Goal: Information Seeking & Learning: Learn about a topic

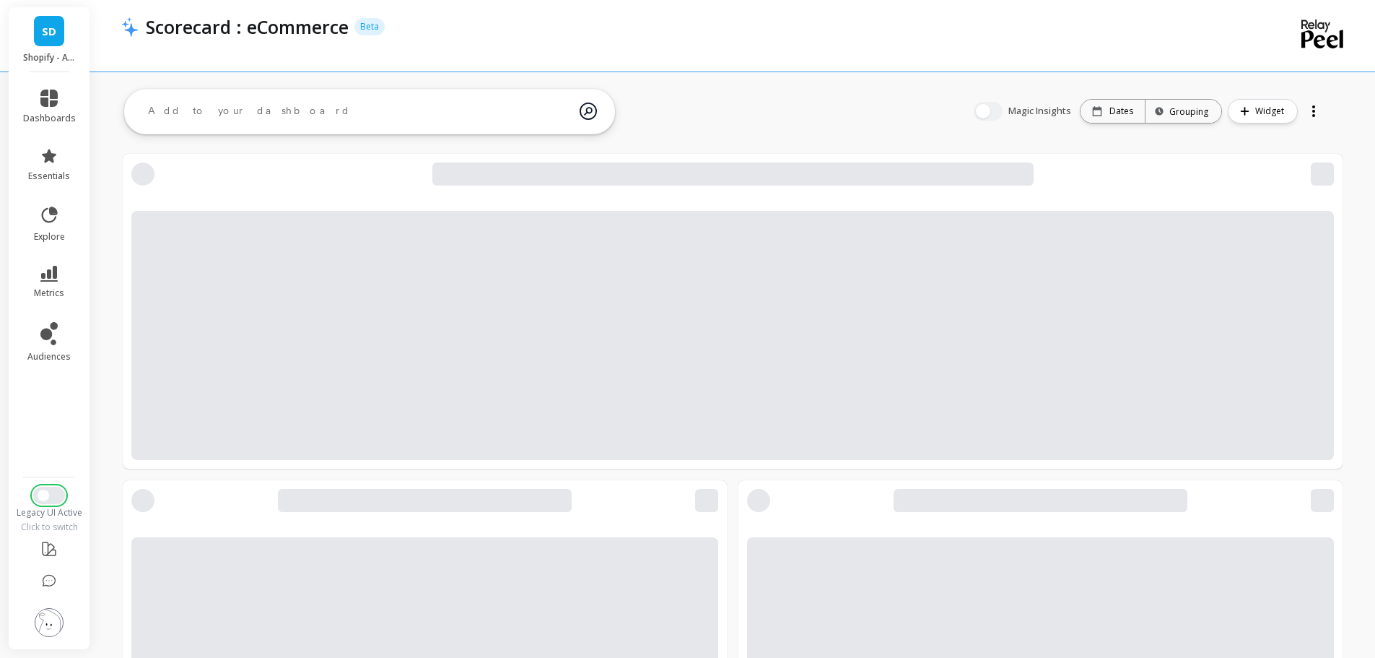
click at [40, 496] on span "Switch to New UI" at bounding box center [44, 495] width 12 height 12
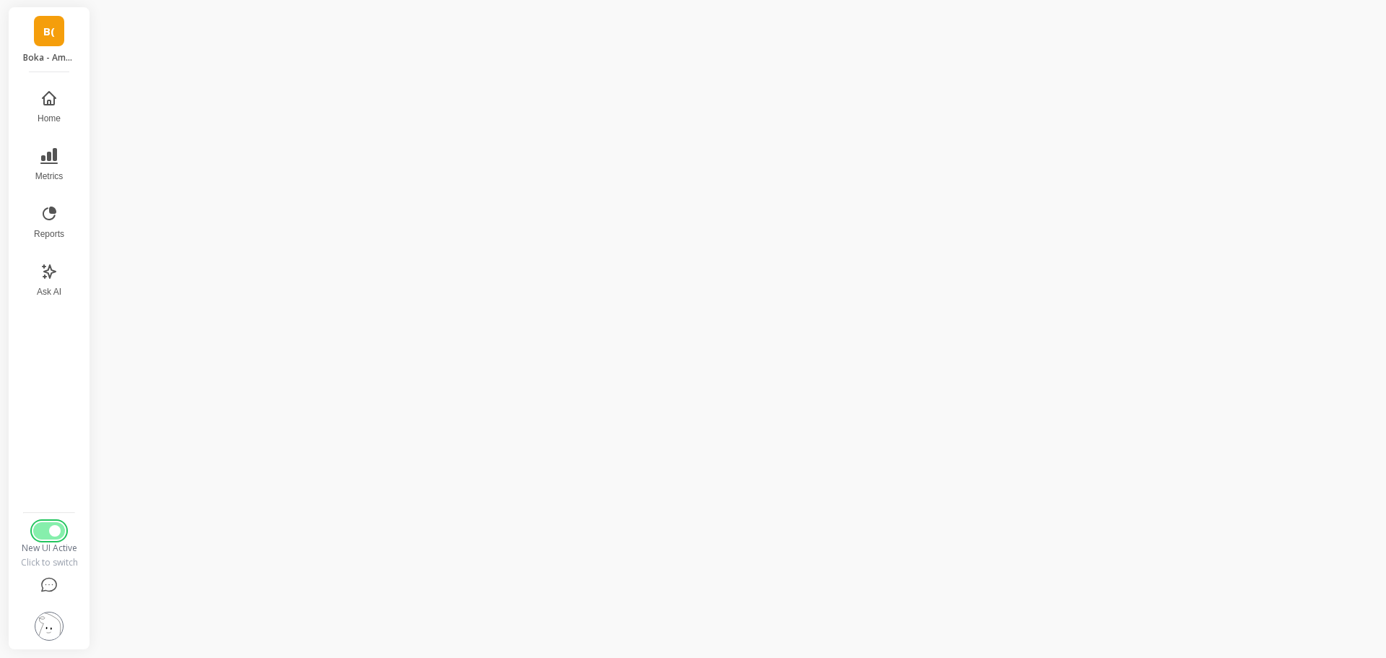
click at [48, 535] on button "Switch to Legacy UI" at bounding box center [49, 530] width 32 height 17
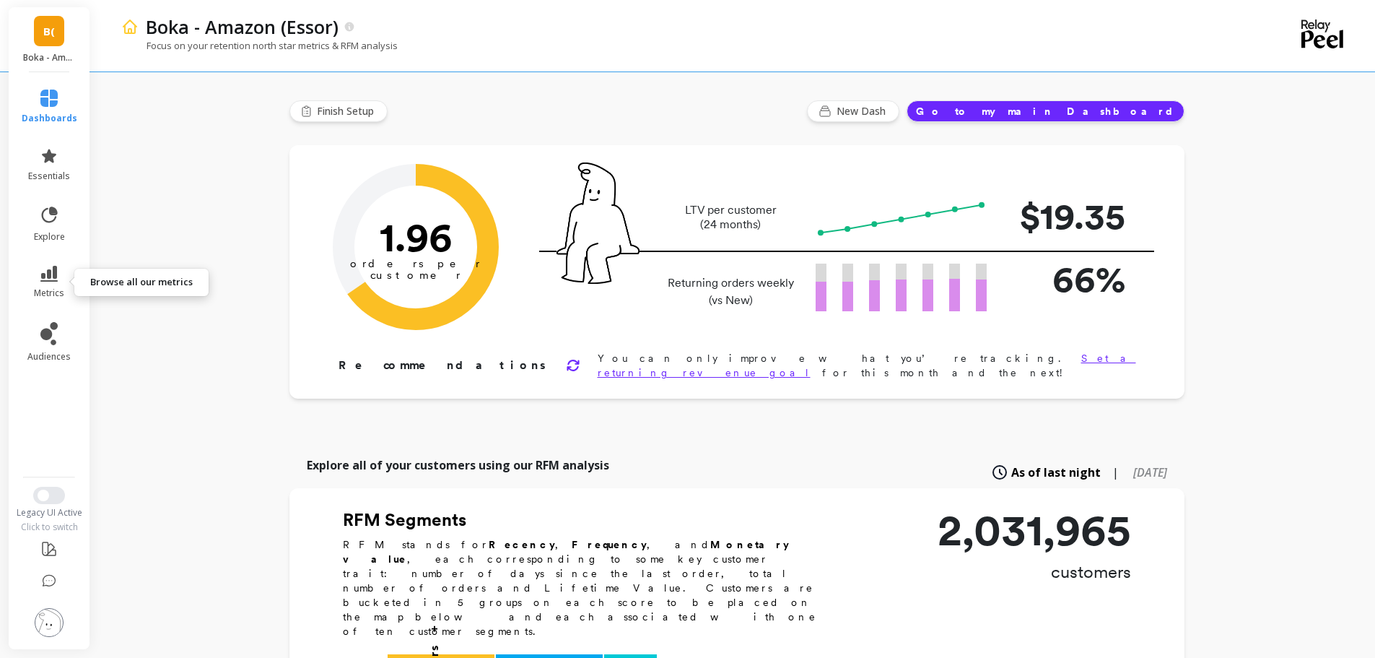
click at [46, 271] on icon at bounding box center [48, 274] width 17 height 16
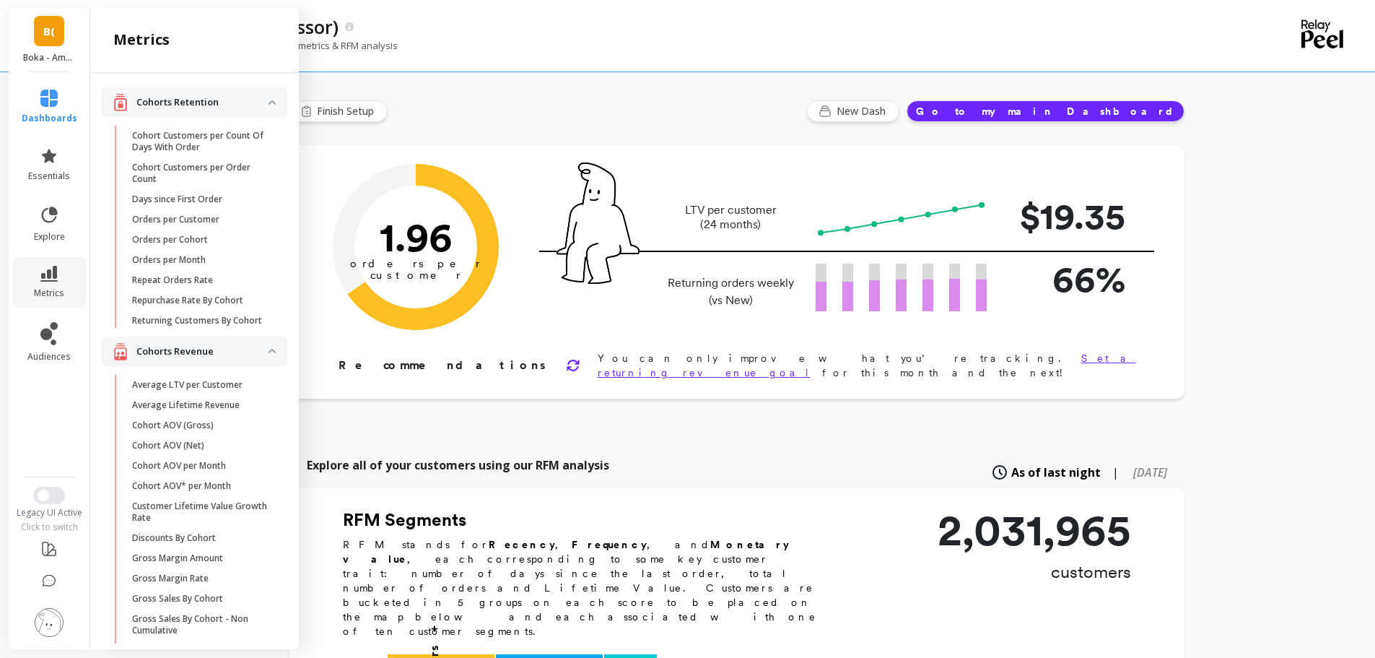
scroll to position [1498, 0]
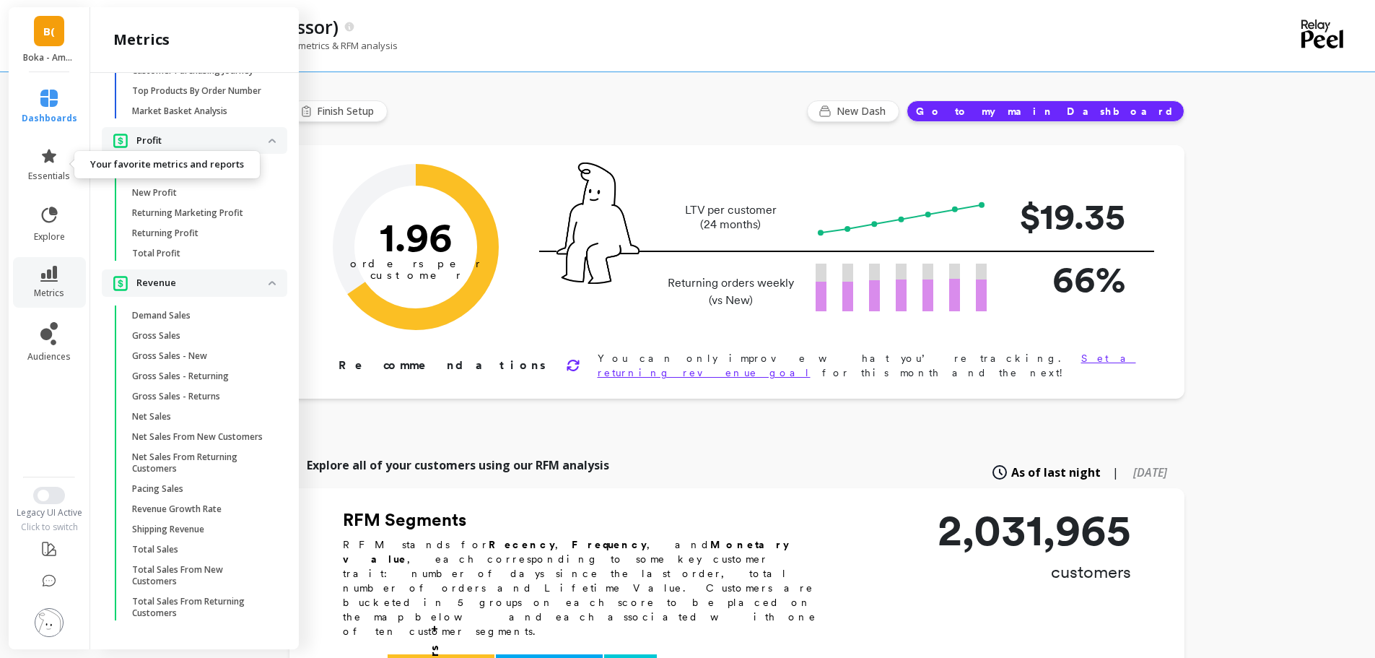
click at [55, 160] on icon at bounding box center [48, 155] width 17 height 17
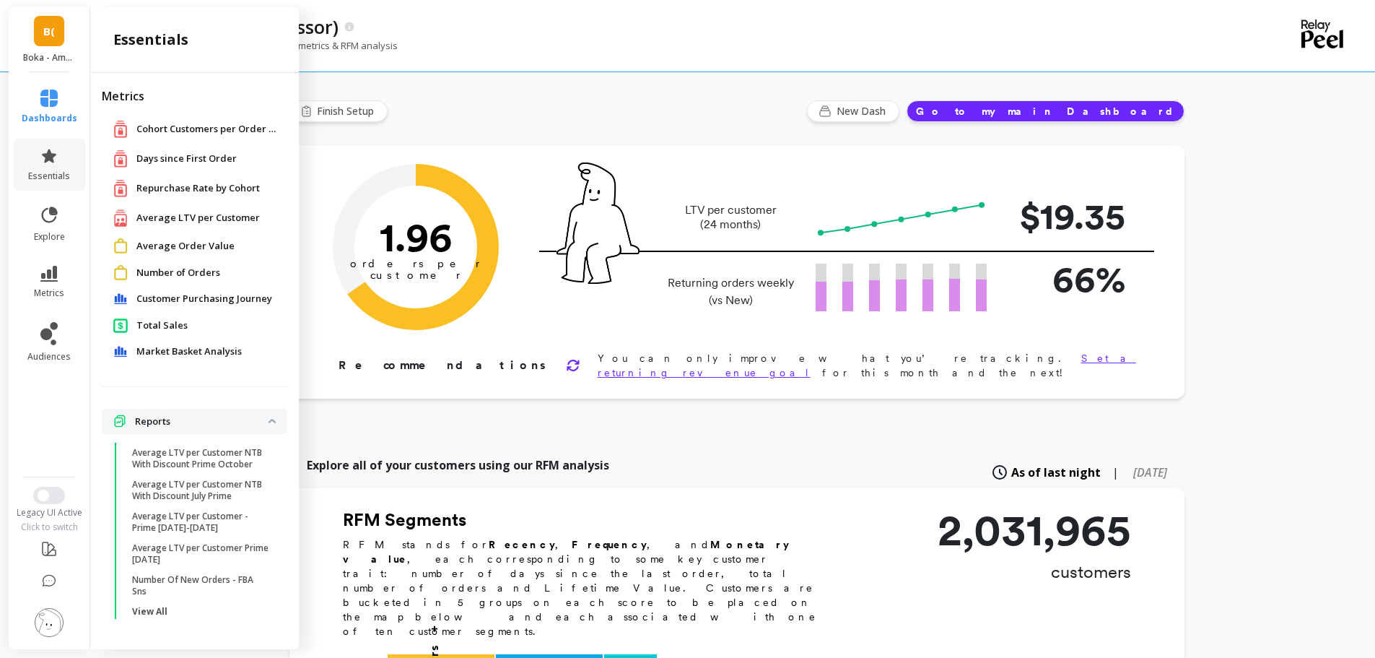
scroll to position [0, 0]
click at [235, 125] on span "Cohort Customers per Order Count" at bounding box center [208, 129] width 144 height 14
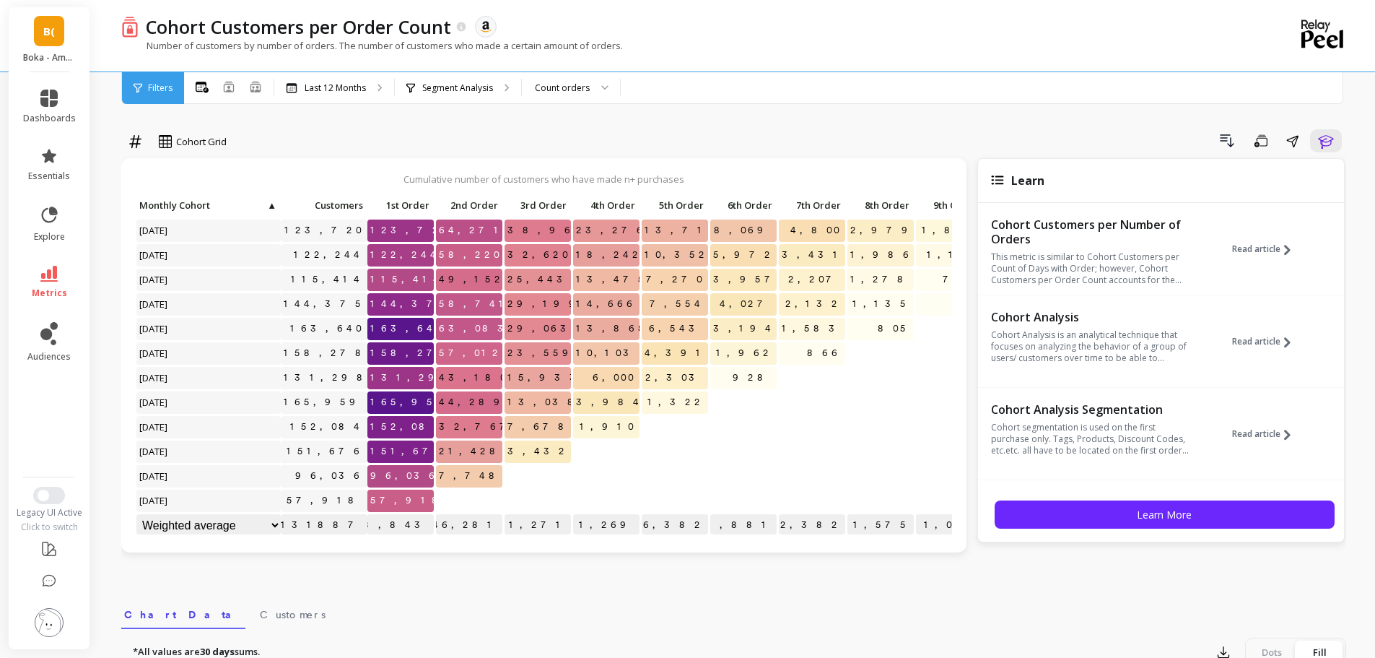
click at [1325, 142] on icon "button" at bounding box center [1325, 142] width 15 height 14
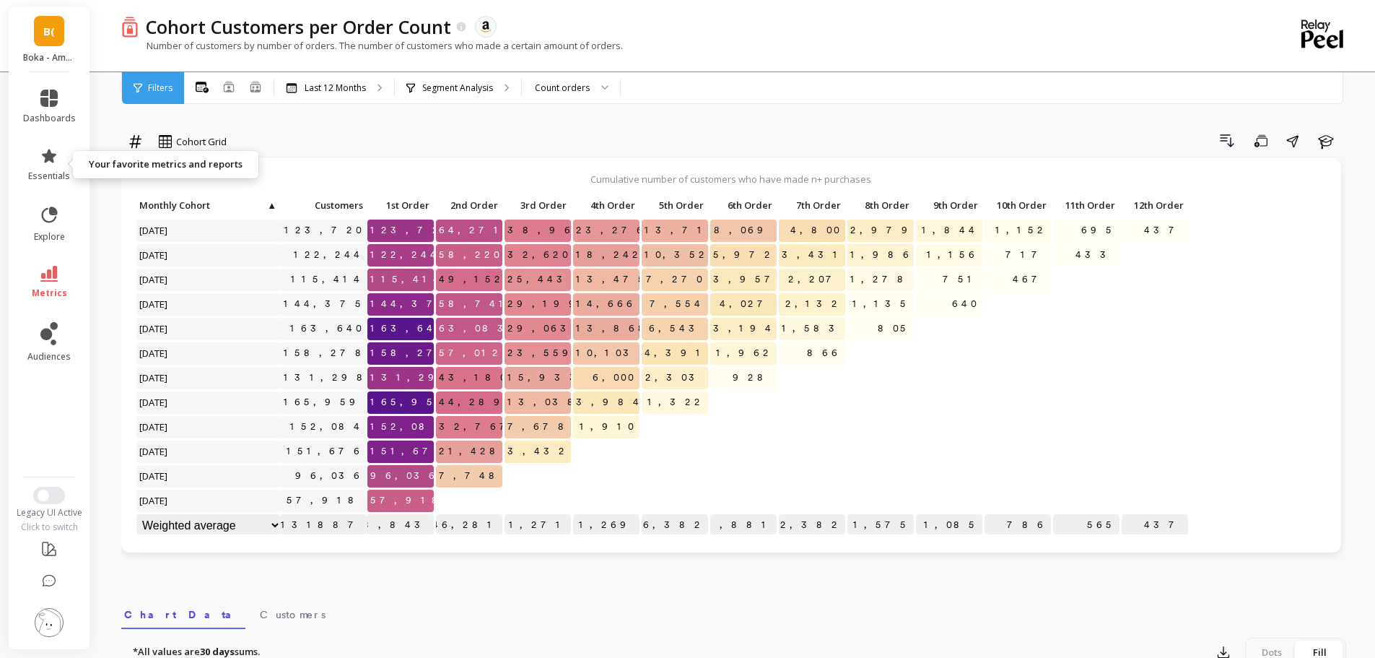
click at [56, 163] on icon at bounding box center [48, 155] width 17 height 17
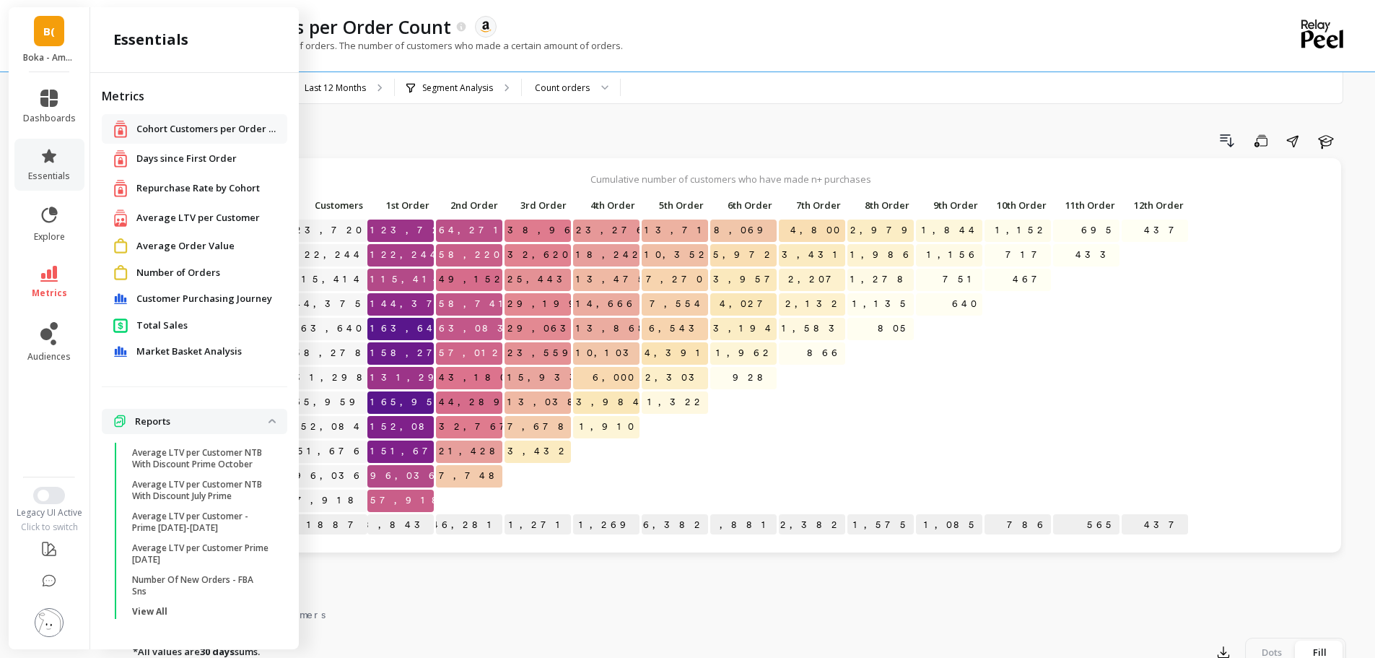
click at [199, 154] on span "Days since First Order" at bounding box center [186, 159] width 100 height 14
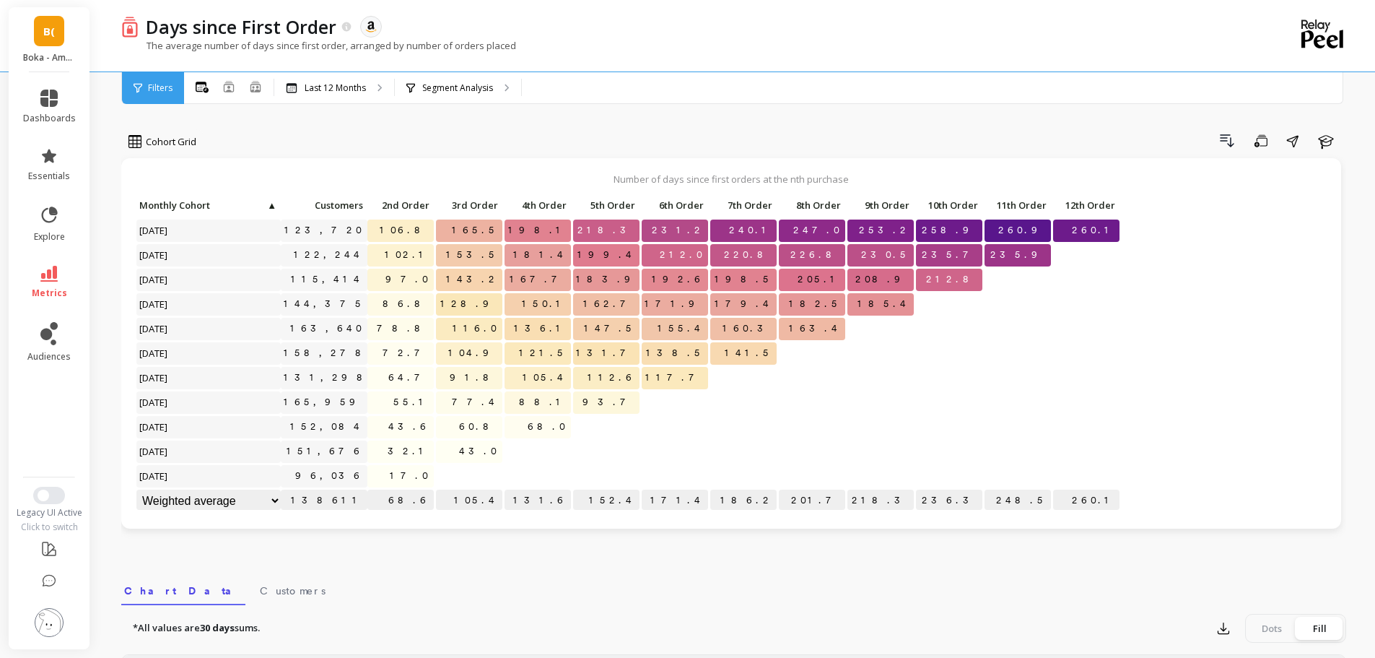
click at [51, 165] on link "essentials" at bounding box center [49, 164] width 53 height 35
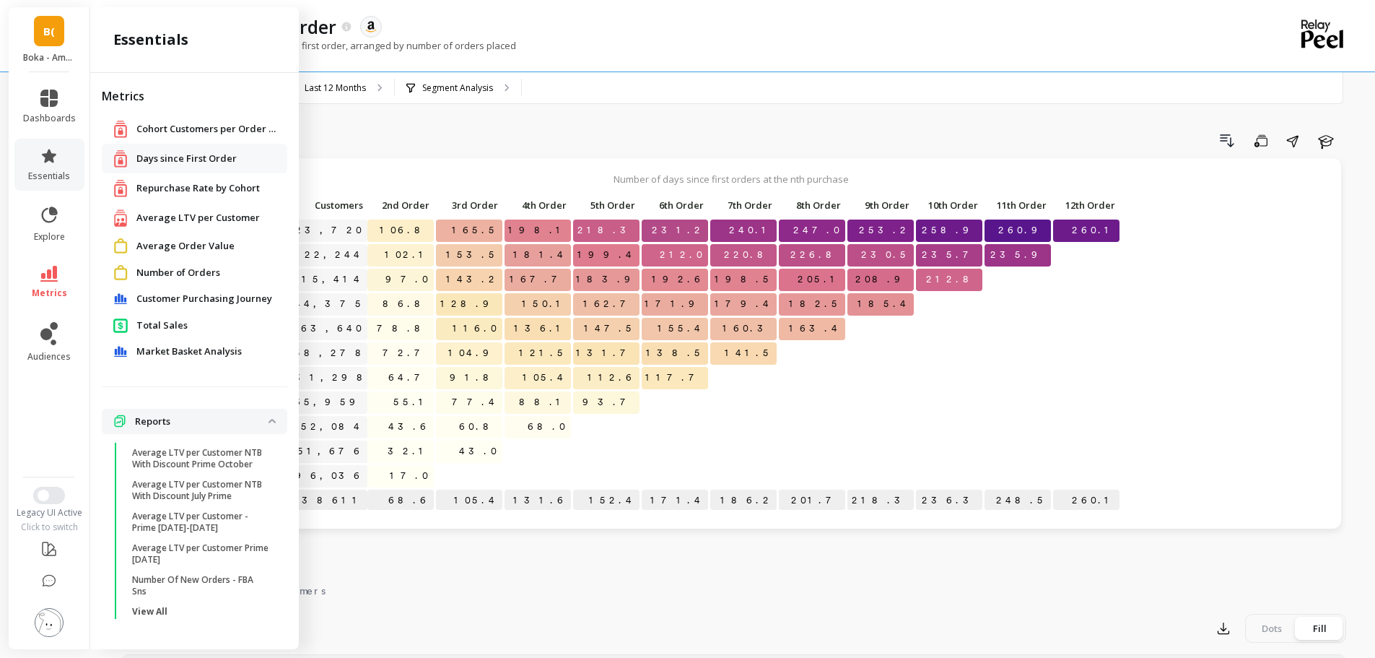
click at [178, 191] on span "Repurchase Rate by Cohort" at bounding box center [197, 188] width 123 height 14
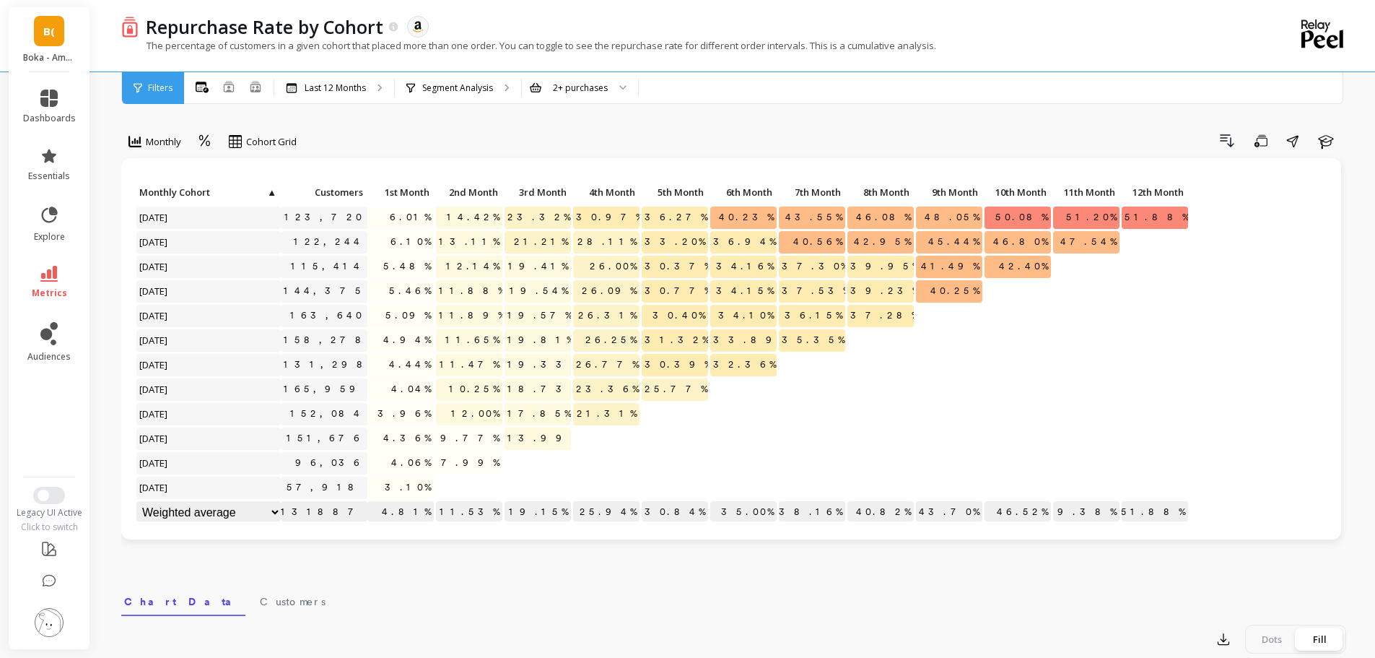
click at [271, 189] on span "▲" at bounding box center [271, 192] width 11 height 12
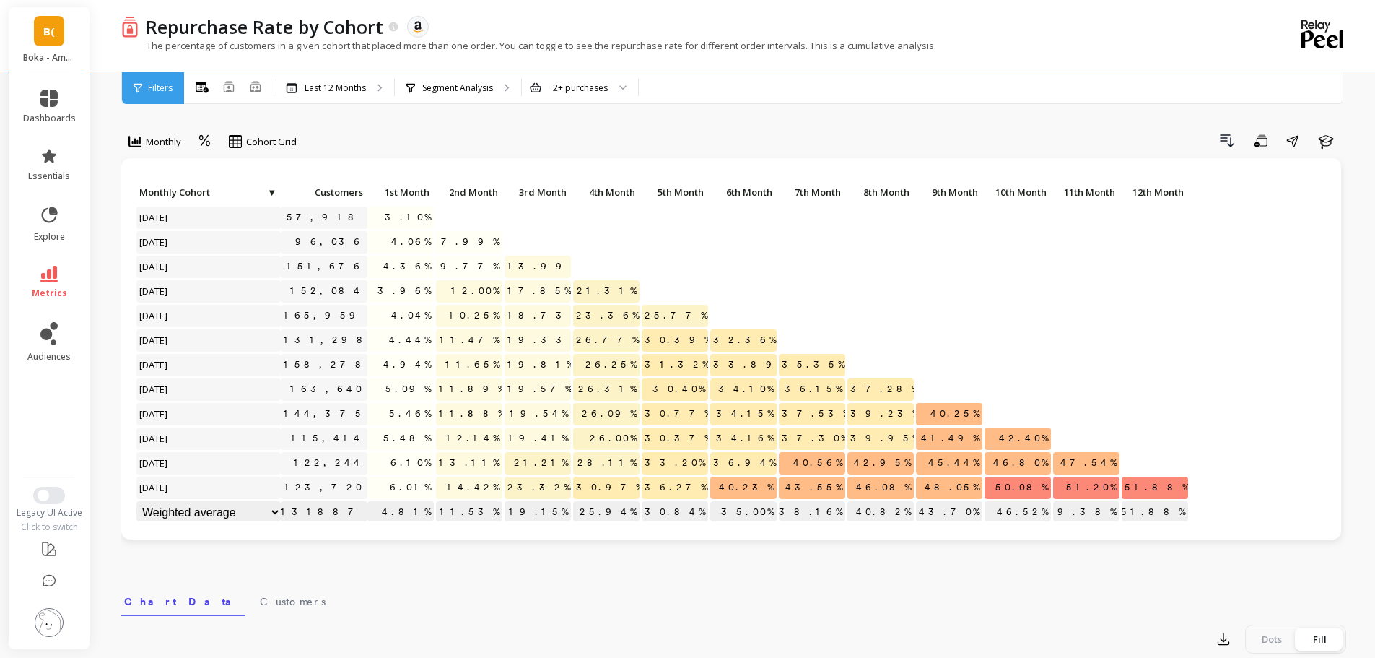
click at [271, 512] on select "Weighted average Weighted average excl. current month Sum Max Min" at bounding box center [208, 512] width 144 height 22
drag, startPoint x: 474, startPoint y: 580, endPoint x: 456, endPoint y: 565, distance: 23.6
click at [474, 580] on div "Monthly Cohort Grid Drill Down Save Share Learn Click to create an audience 57,…" at bounding box center [733, 609] width 1225 height 1102
click at [271, 188] on span "▼" at bounding box center [271, 192] width 11 height 12
click at [347, 166] on div "Click to create an audience 57,918 3.10% Click to create an audience 96,036 4.0…" at bounding box center [731, 348] width 1220 height 381
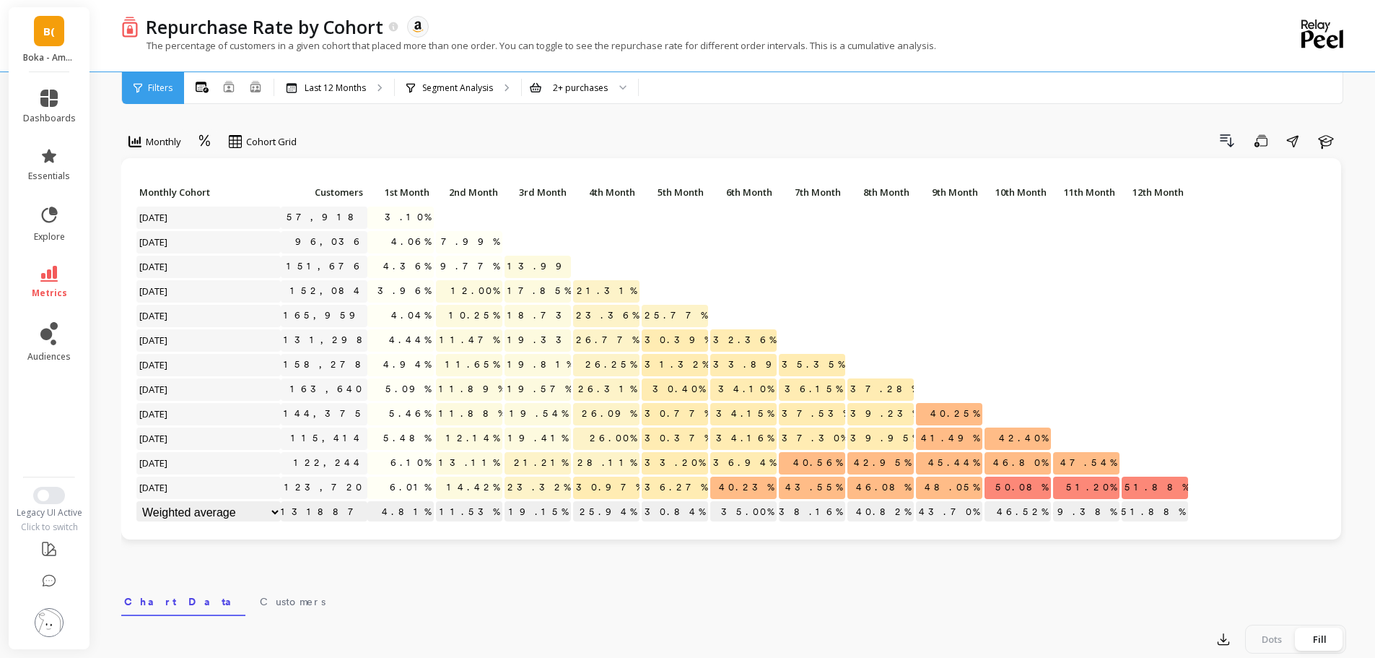
click at [349, 95] on div "Last 12 Months" at bounding box center [334, 88] width 120 height 32
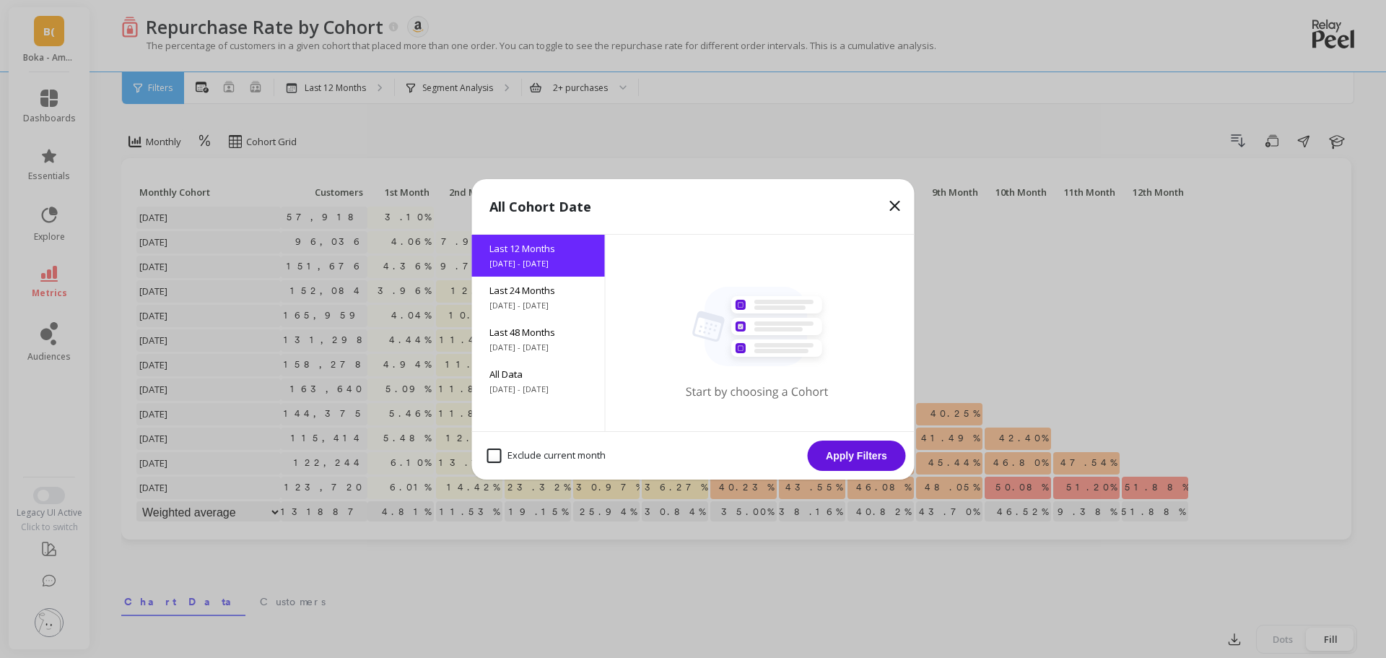
drag, startPoint x: 899, startPoint y: 225, endPoint x: 895, endPoint y: 200, distance: 25.5
click at [899, 225] on div "All Cohort Date" at bounding box center [693, 207] width 443 height 56
click at [894, 200] on icon at bounding box center [894, 205] width 17 height 17
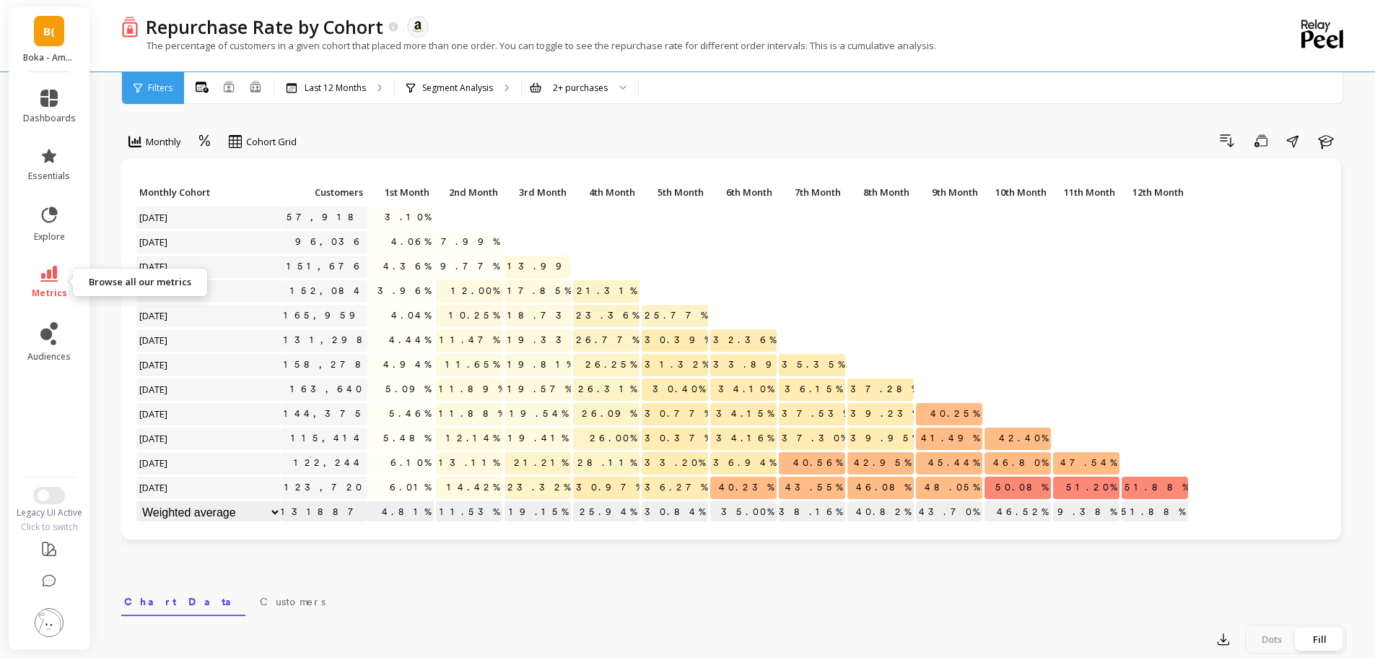
click at [48, 288] on span "metrics" at bounding box center [49, 293] width 35 height 12
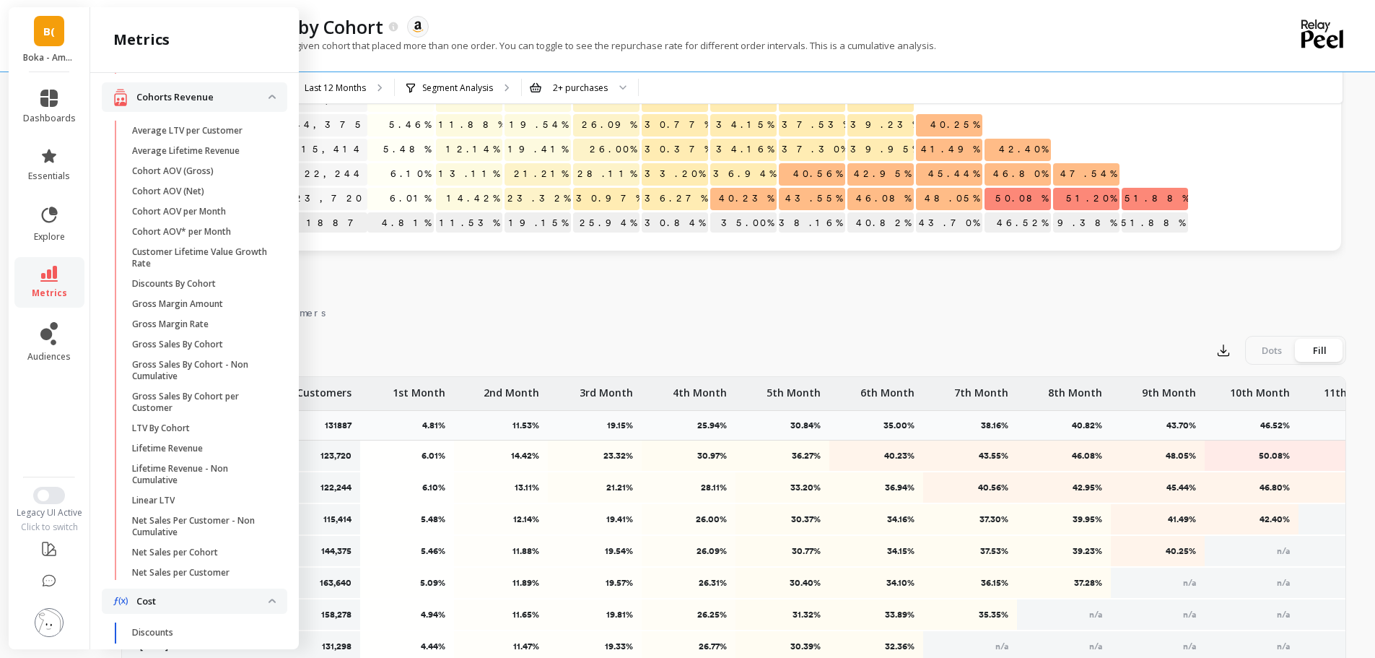
scroll to position [289, 0]
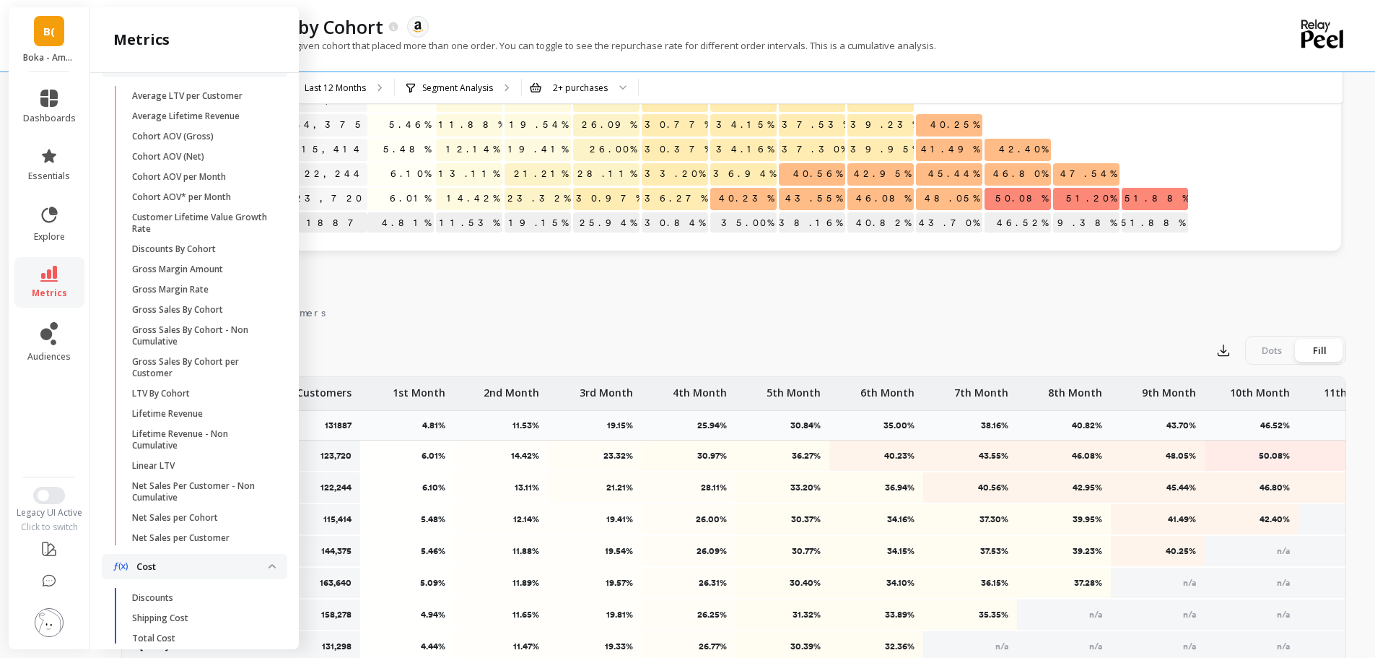
click at [223, 443] on p "Lifetime Revenue - Non Cumulative" at bounding box center [201, 439] width 138 height 23
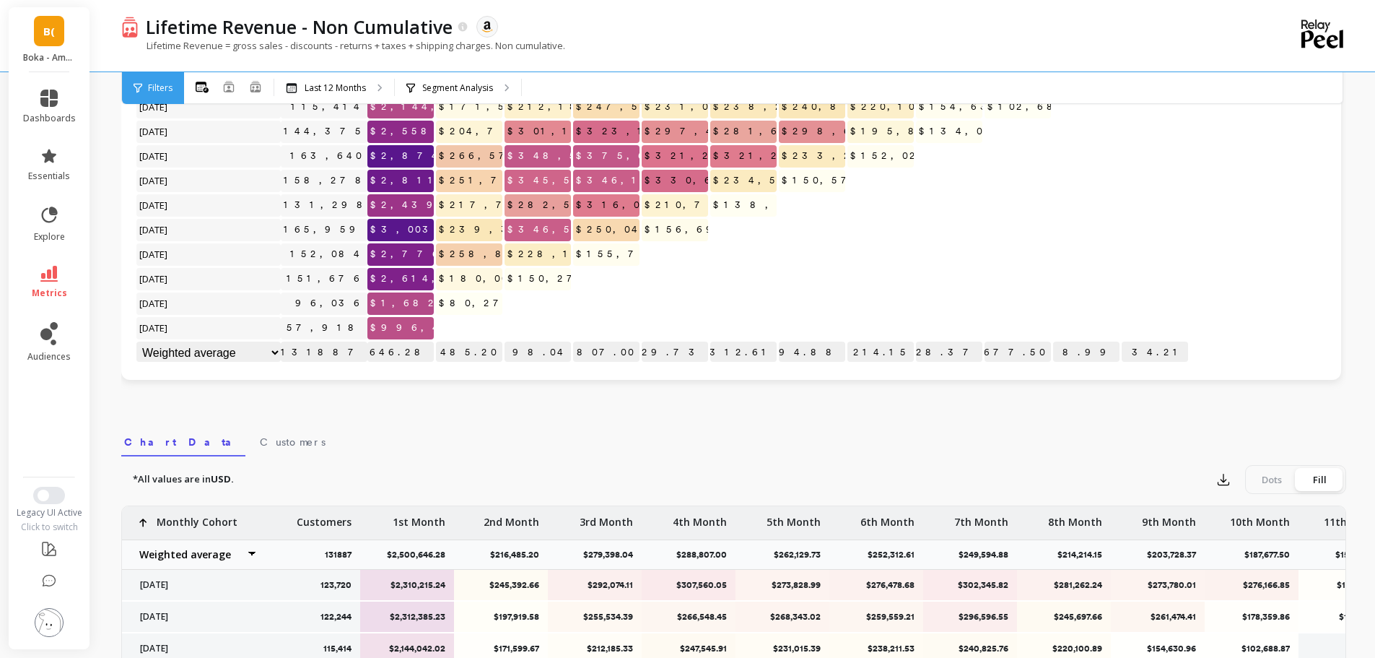
click at [346, 95] on div "Last 12 Months" at bounding box center [334, 88] width 120 height 32
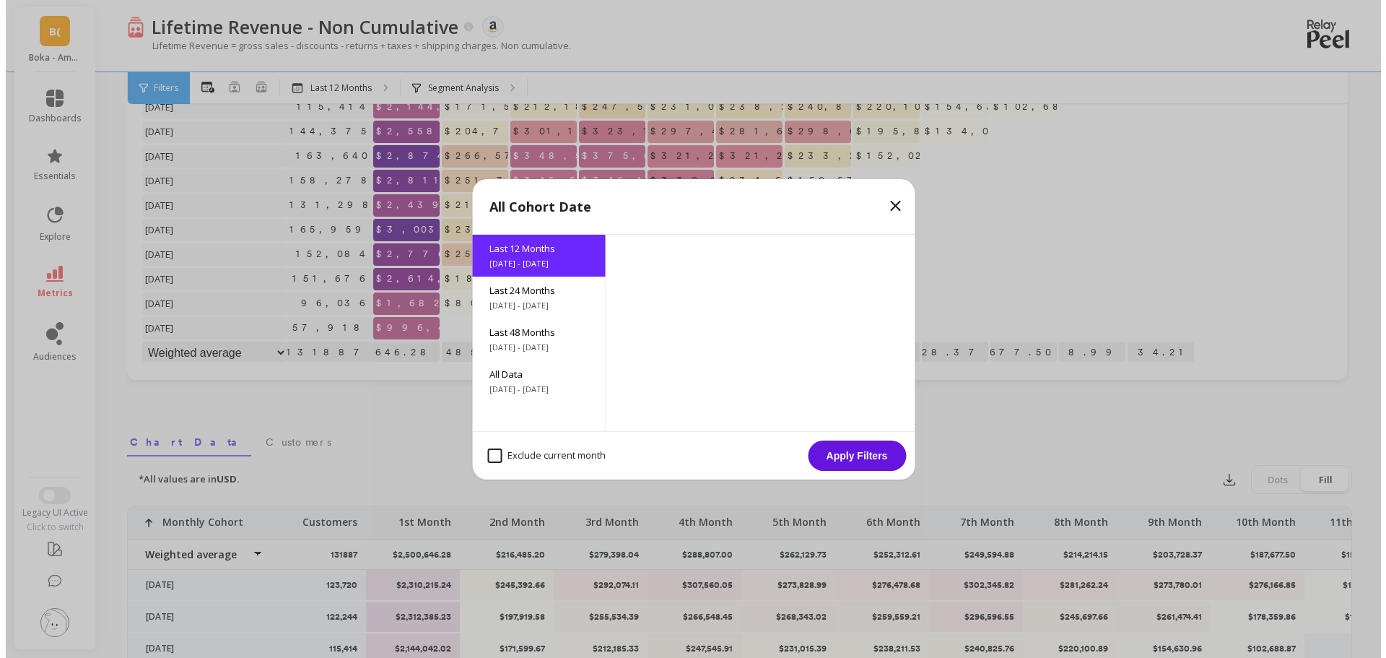
scroll to position [289, 0]
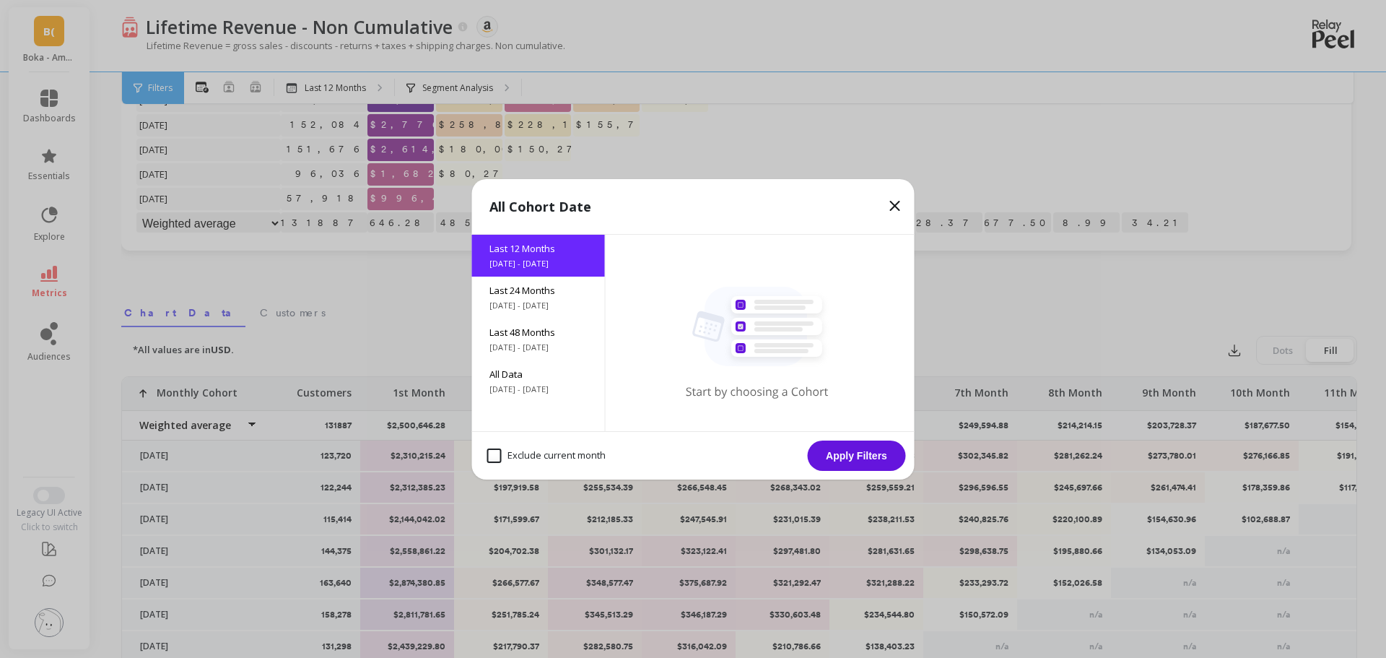
click at [554, 352] on span "9/22/2021 - 9/22/2025" at bounding box center [538, 347] width 98 height 12
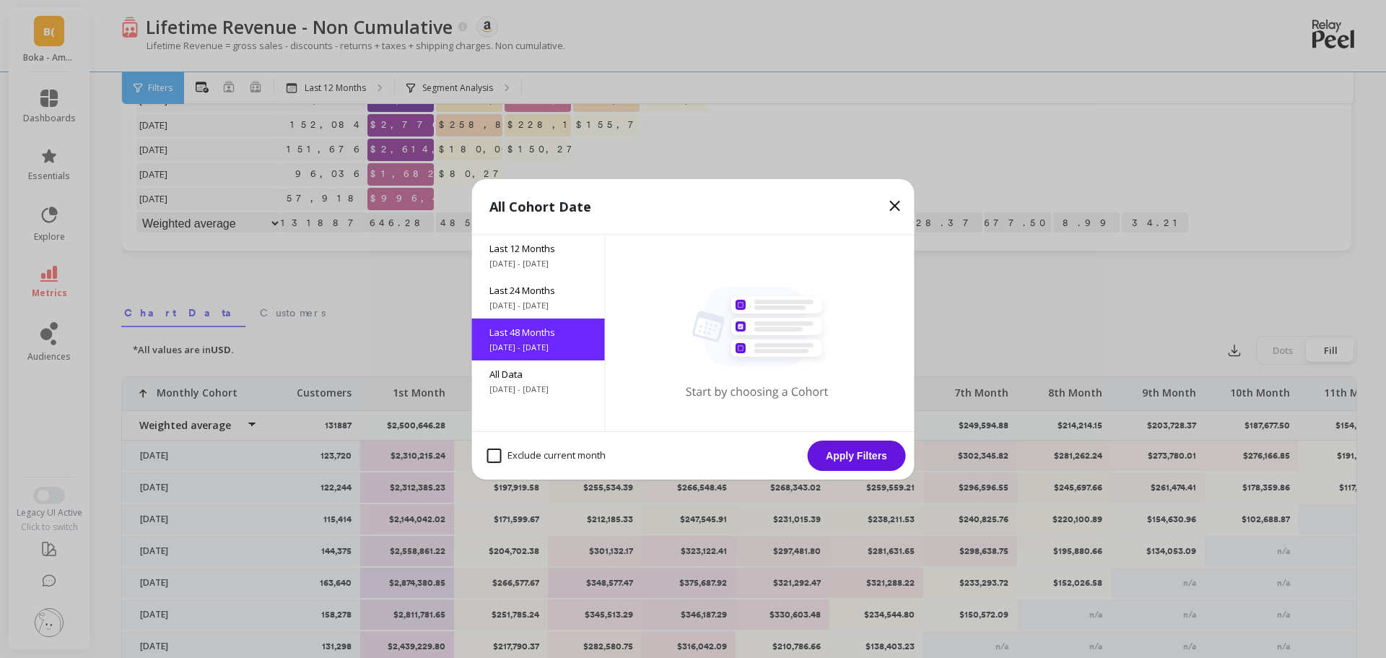
click at [866, 449] on button "Apply Filters" at bounding box center [857, 455] width 98 height 30
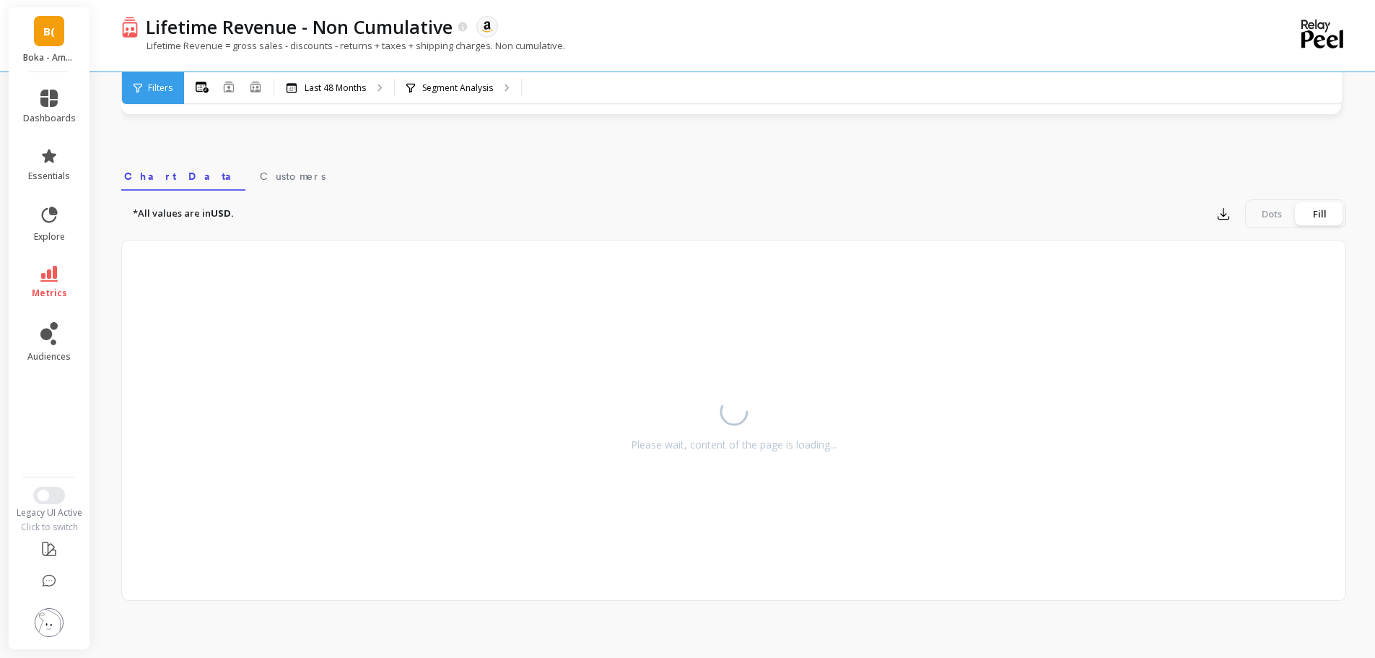
scroll to position [279, 0]
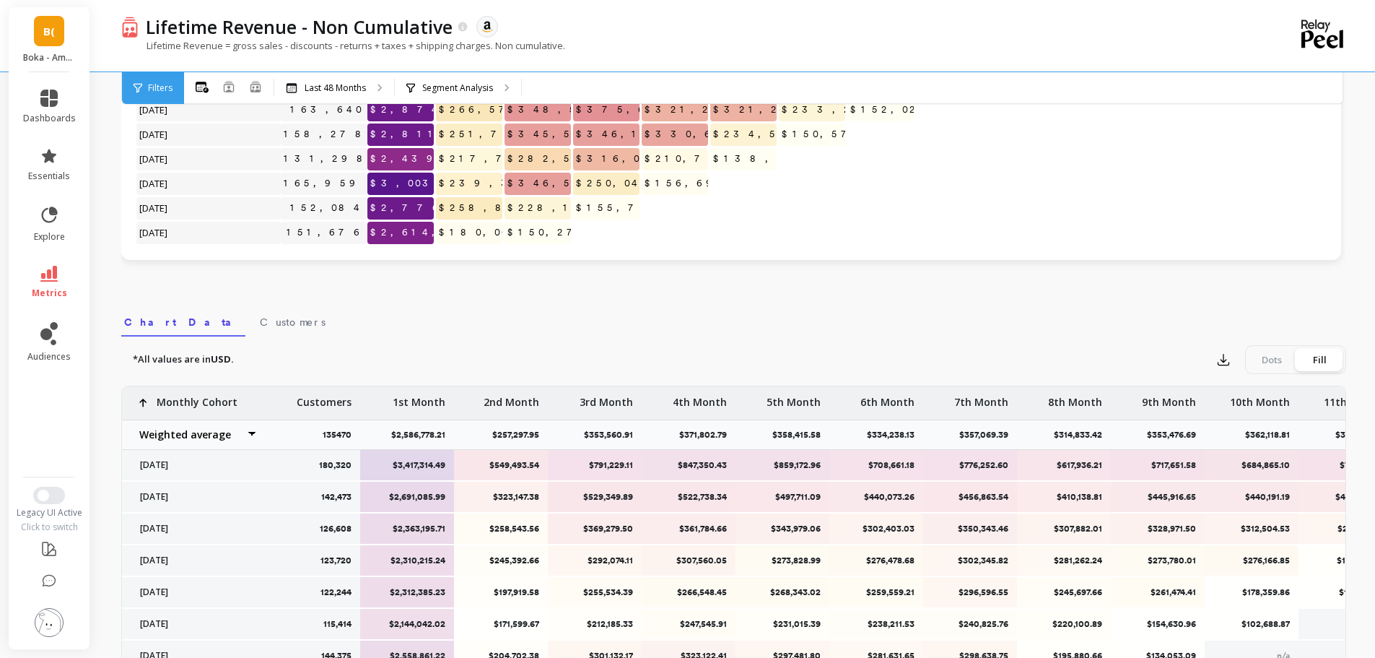
click at [403, 292] on div "Monthly Cohort Grid Drill Down Save Share Learn Click to create an audience 180…" at bounding box center [733, 329] width 1225 height 1102
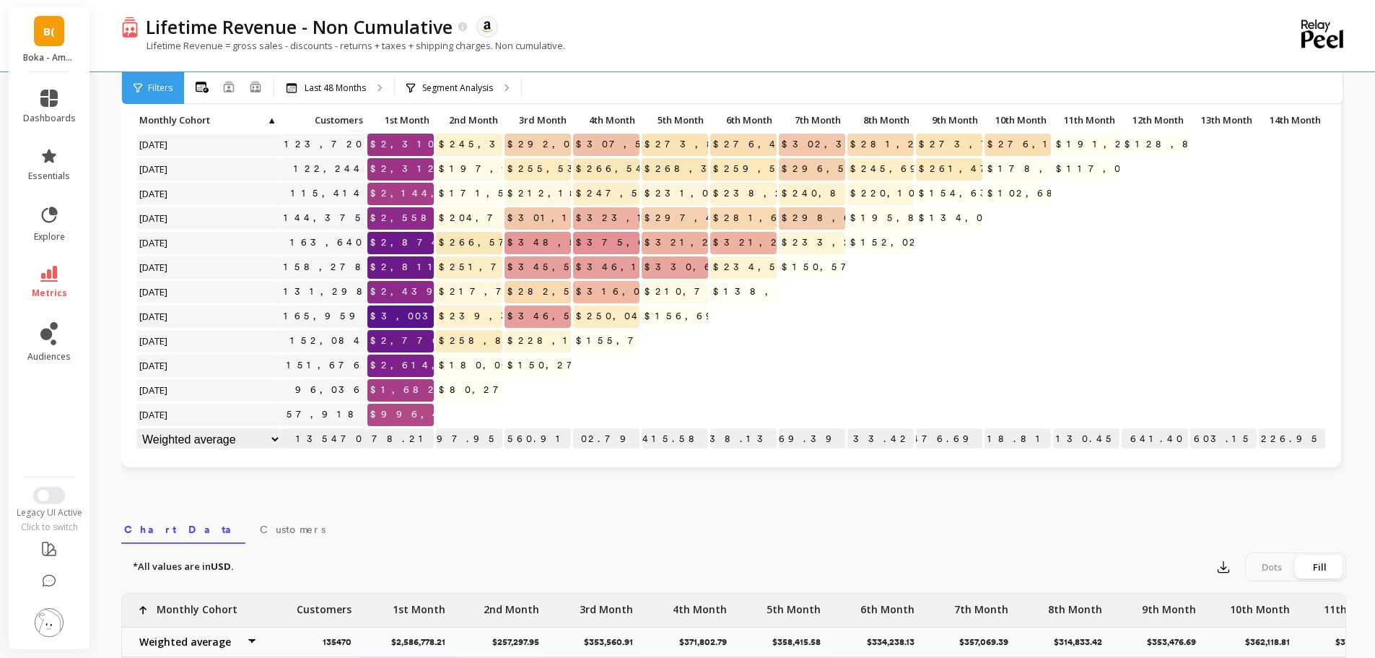
scroll to position [85, 0]
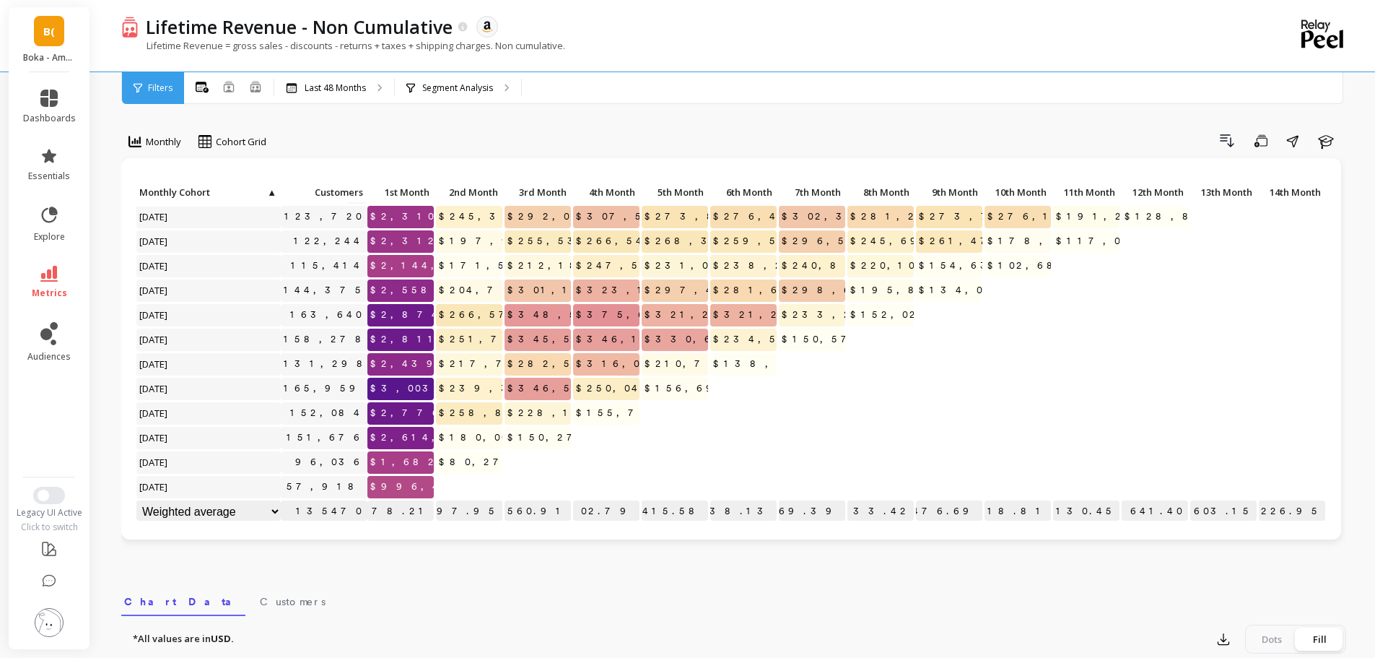
scroll to position [85, 0]
